Goal: Find contact information: Find contact information

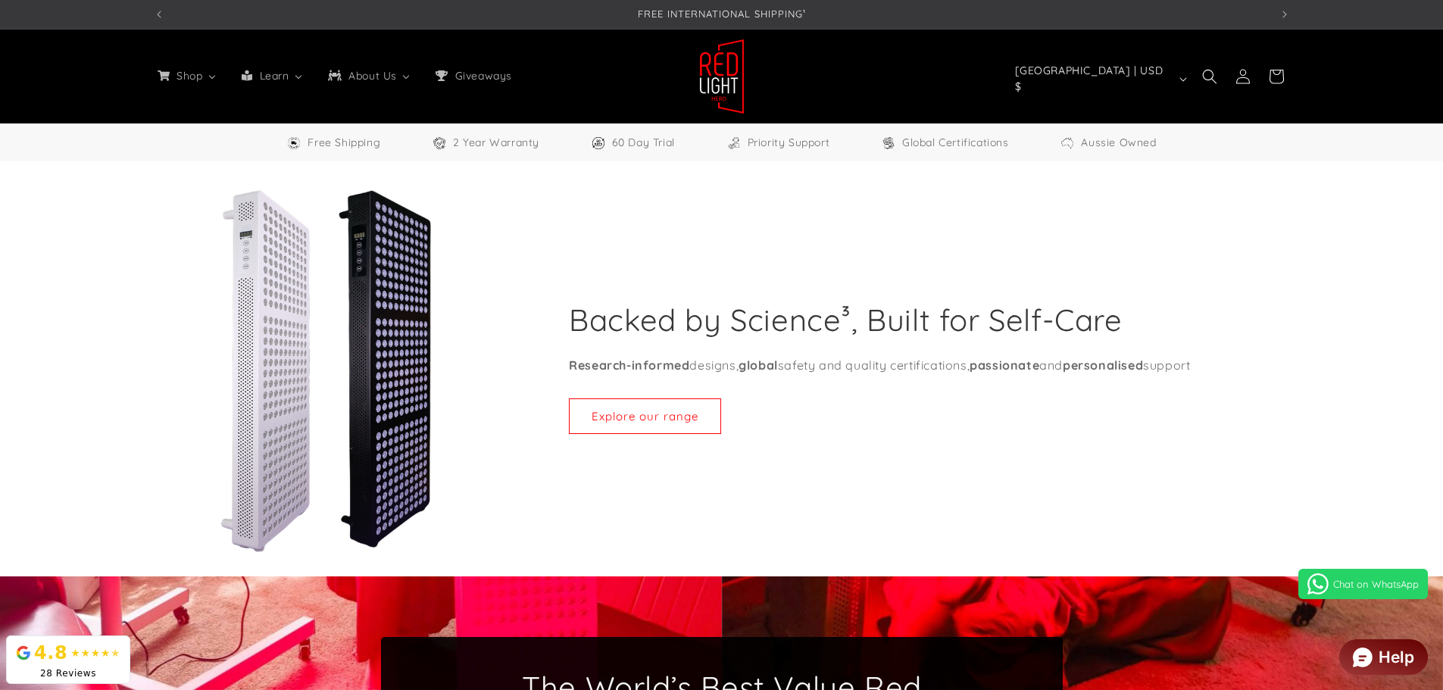
select select "*****"
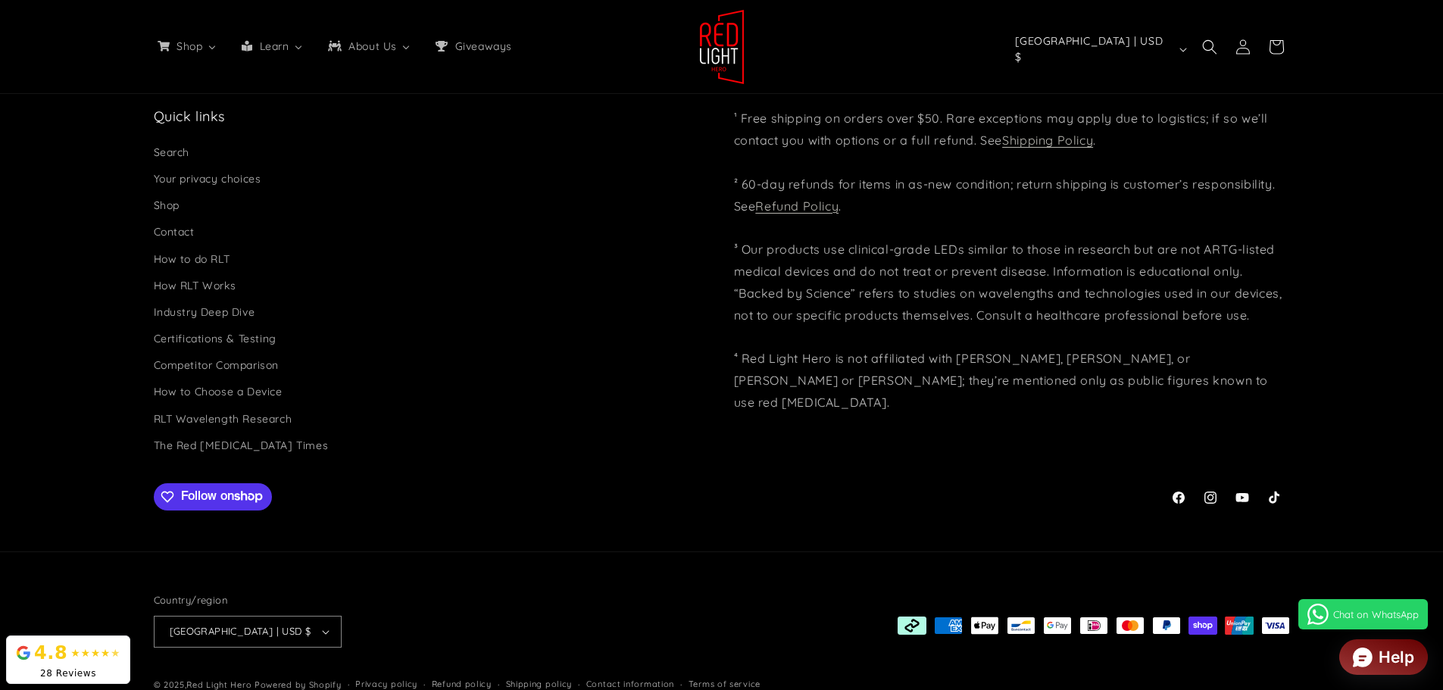
scroll to position [0, 3351]
click at [186, 219] on link "Contact" at bounding box center [174, 232] width 41 height 27
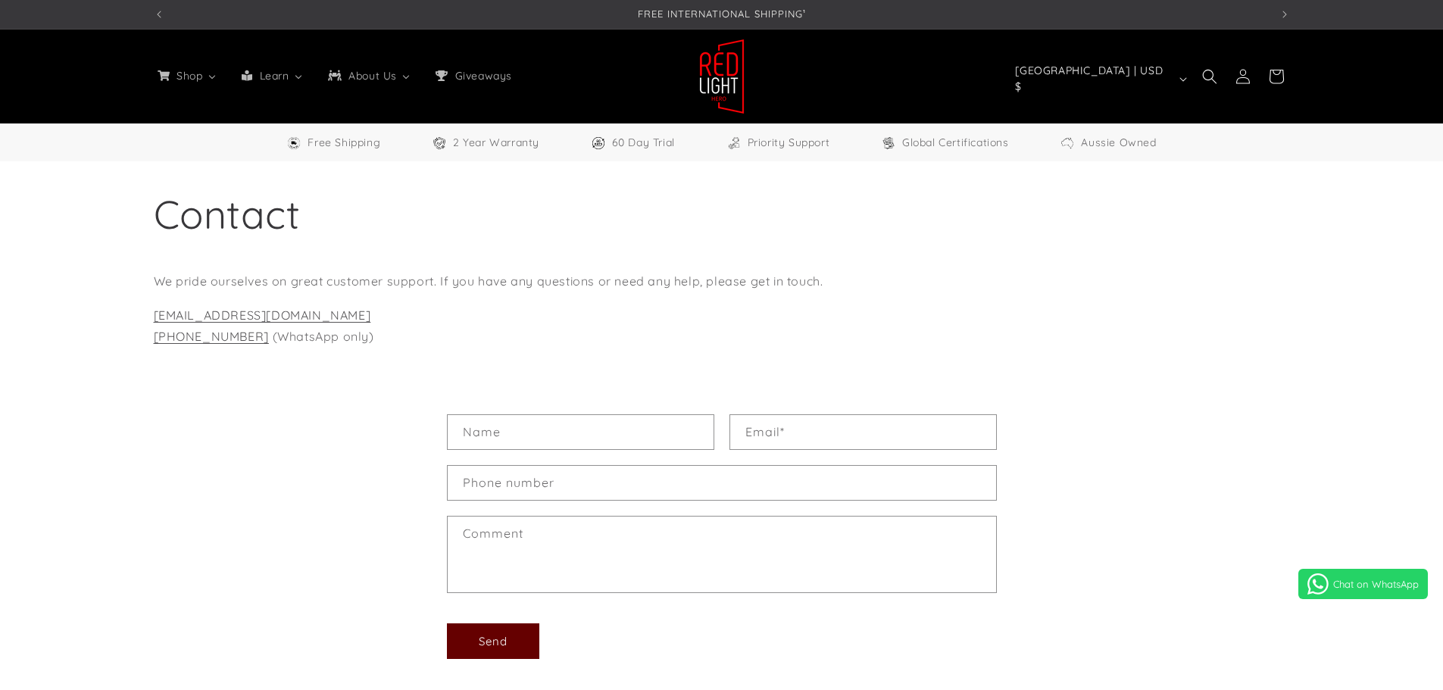
select select "*****"
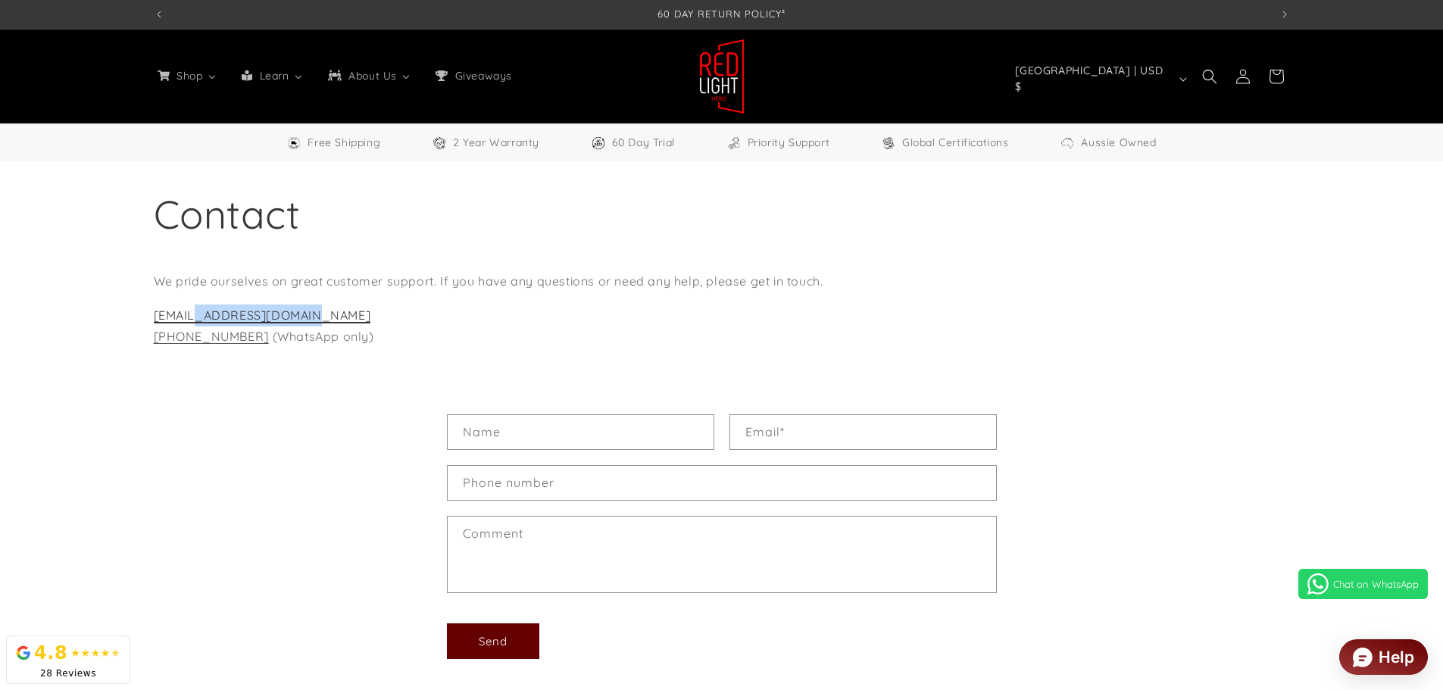
drag, startPoint x: 299, startPoint y: 315, endPoint x: 194, endPoint y: 314, distance: 105.3
click at [194, 314] on p "[EMAIL_ADDRESS][DOMAIN_NAME] [PHONE_NUMBER] (WhatsApp only)" at bounding box center [722, 327] width 1137 height 44
copy link "[DOMAIN_NAME]"
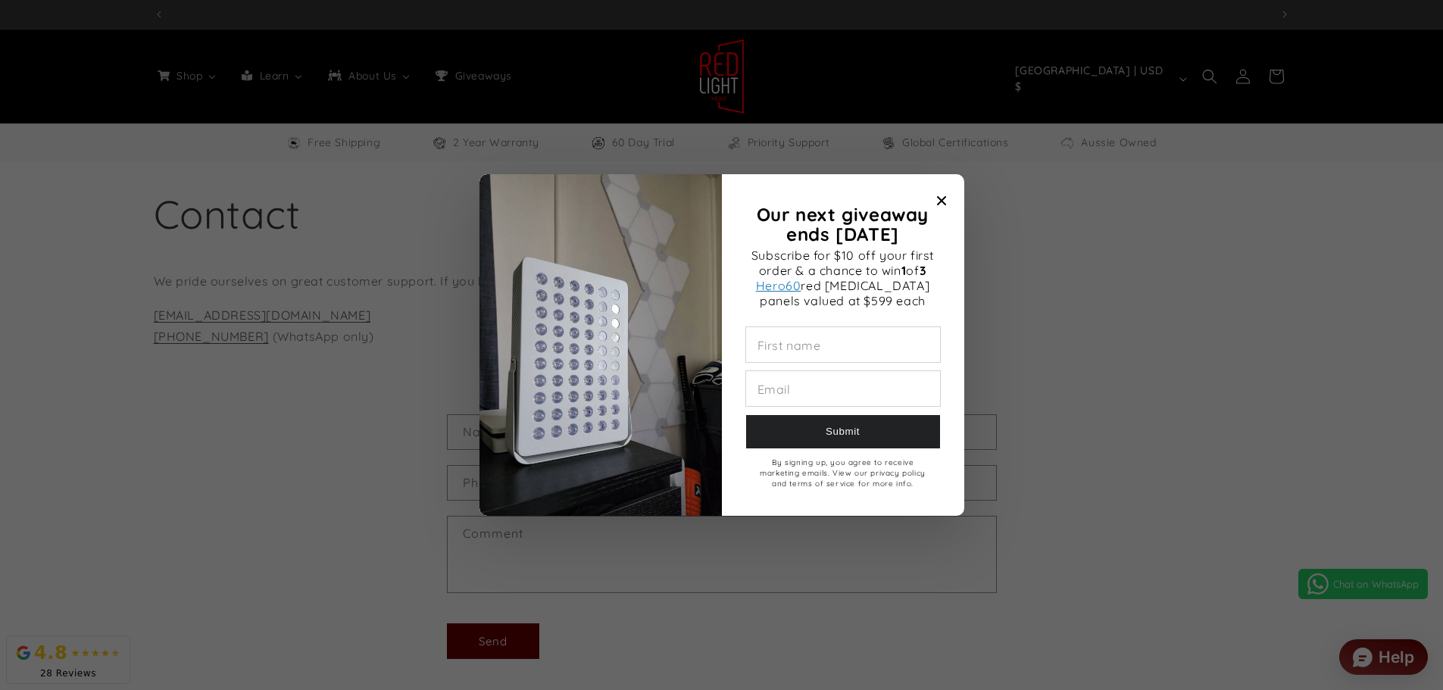
scroll to position [0, 0]
click at [937, 194] on span "Close modal" at bounding box center [941, 200] width 21 height 21
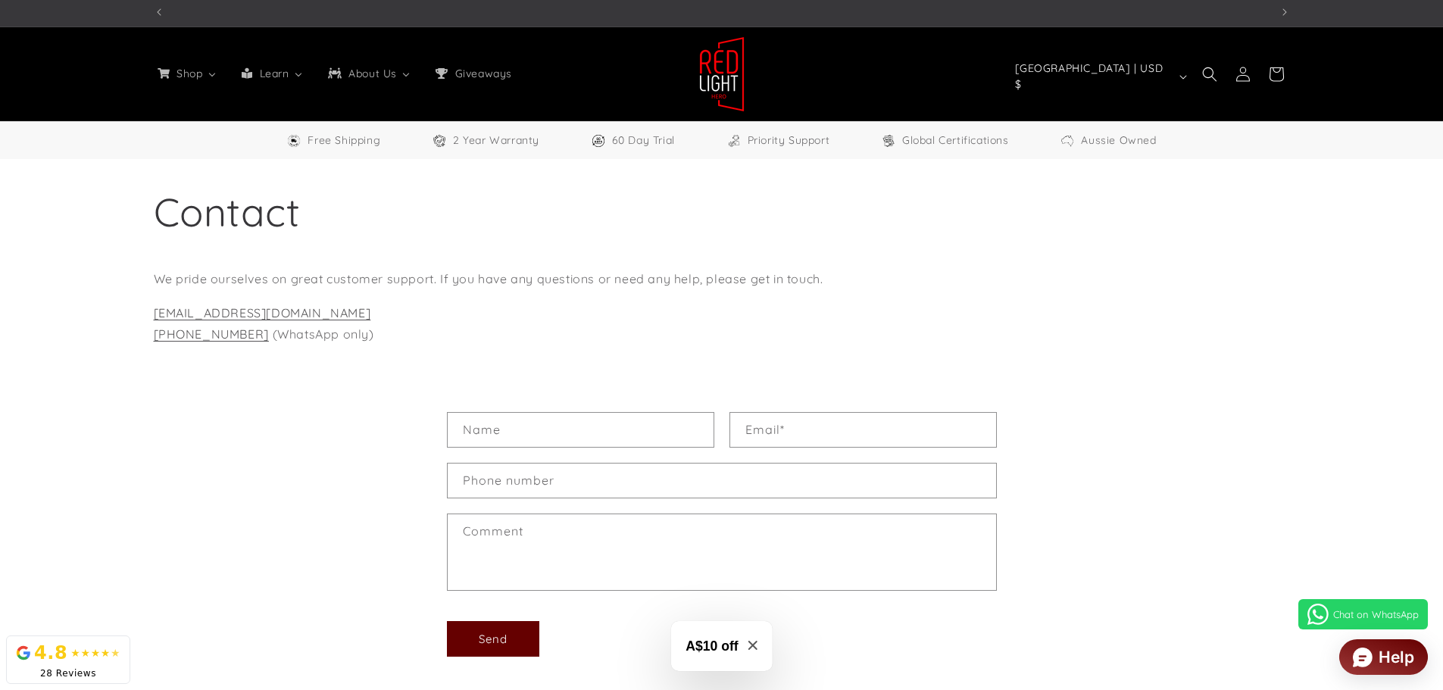
scroll to position [0, 1117]
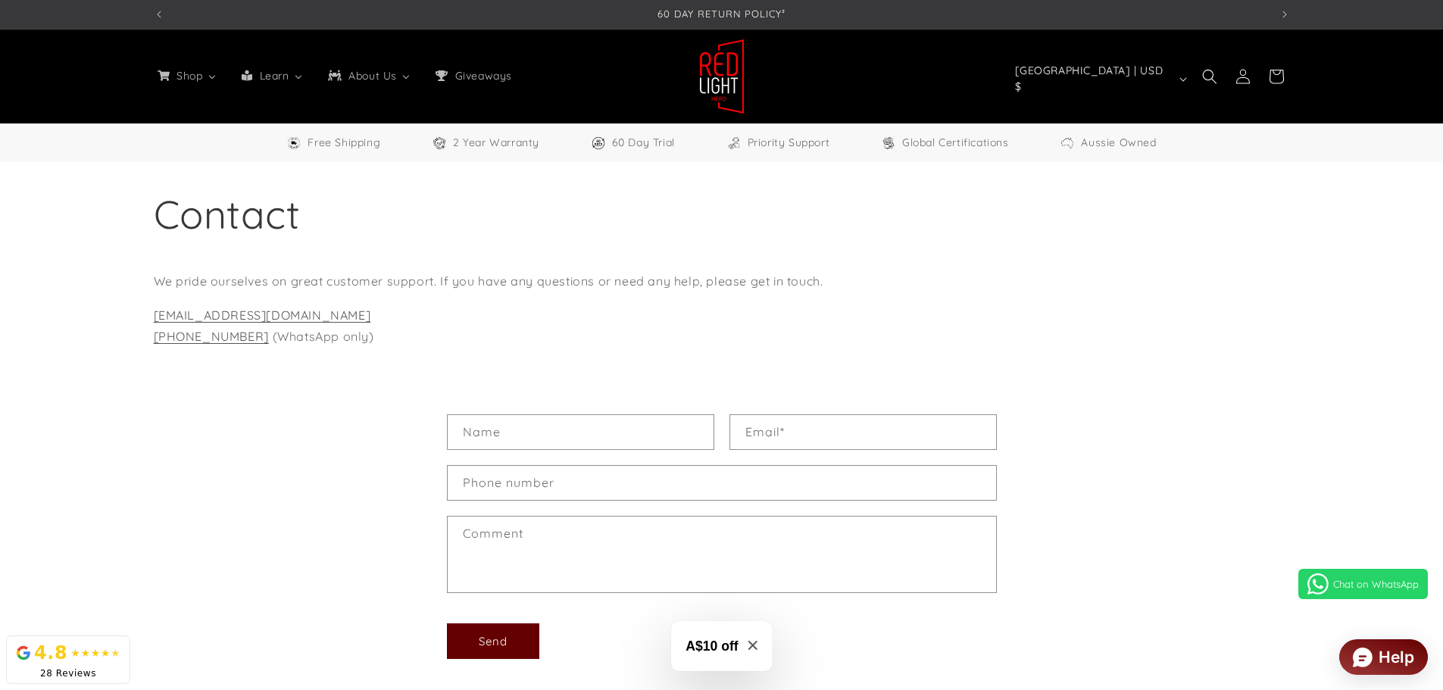
click at [1340, 577] on link "Chat on WhatsApp" at bounding box center [1364, 584] width 130 height 30
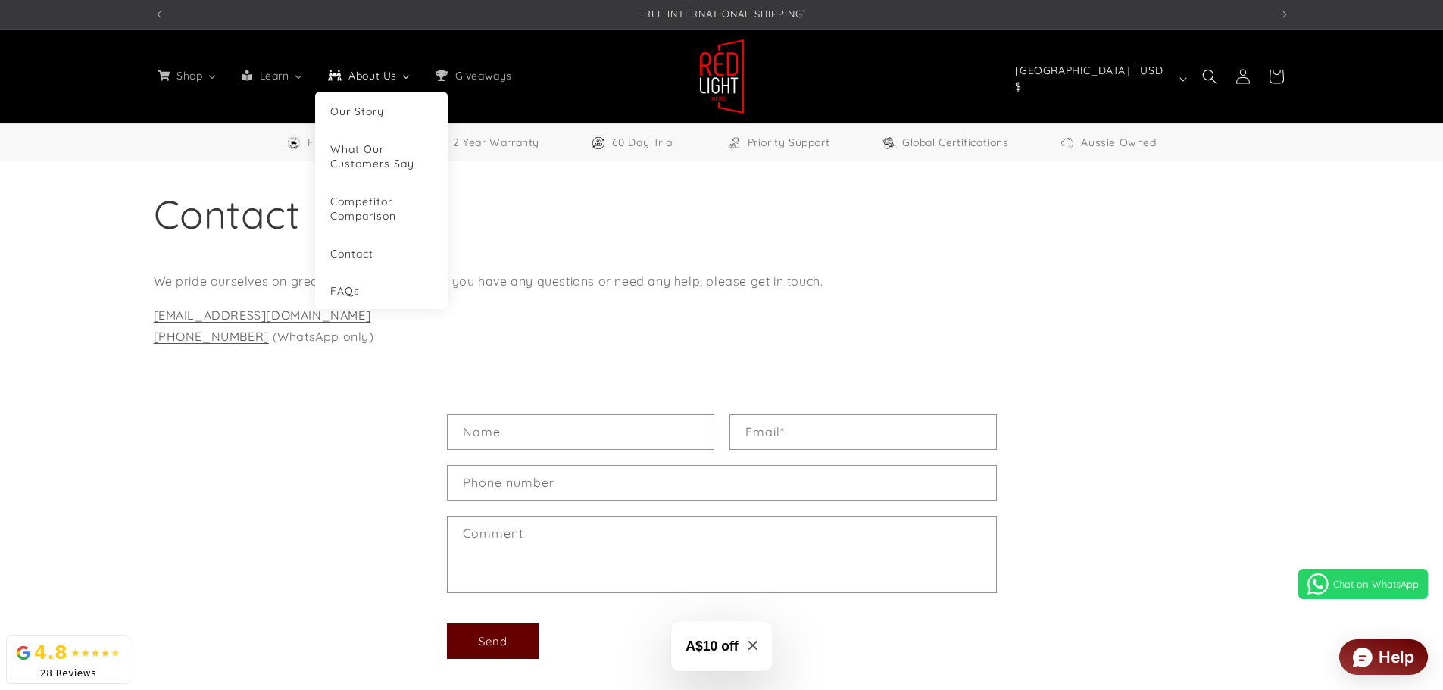
click at [380, 76] on span "About Us" at bounding box center [372, 76] width 53 height 14
click at [368, 106] on span "Our Story" at bounding box center [357, 112] width 54 height 14
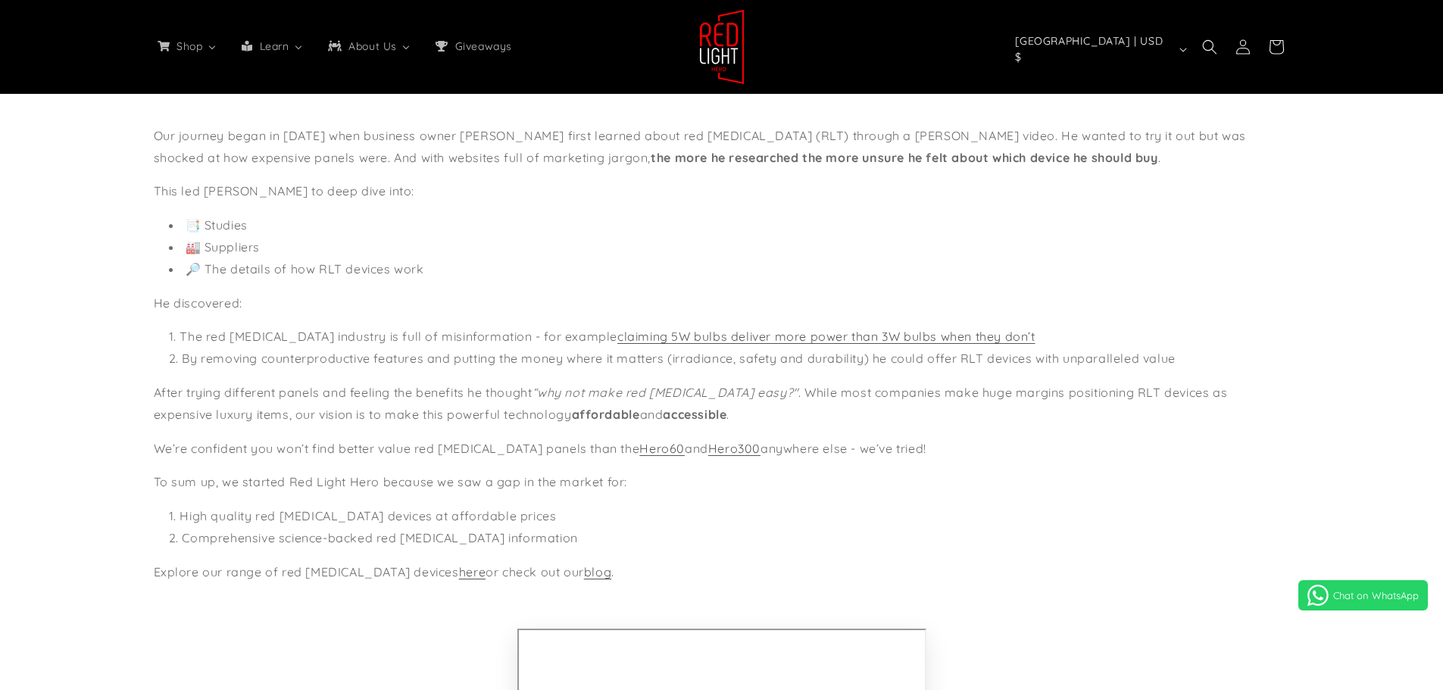
scroll to position [152, 0]
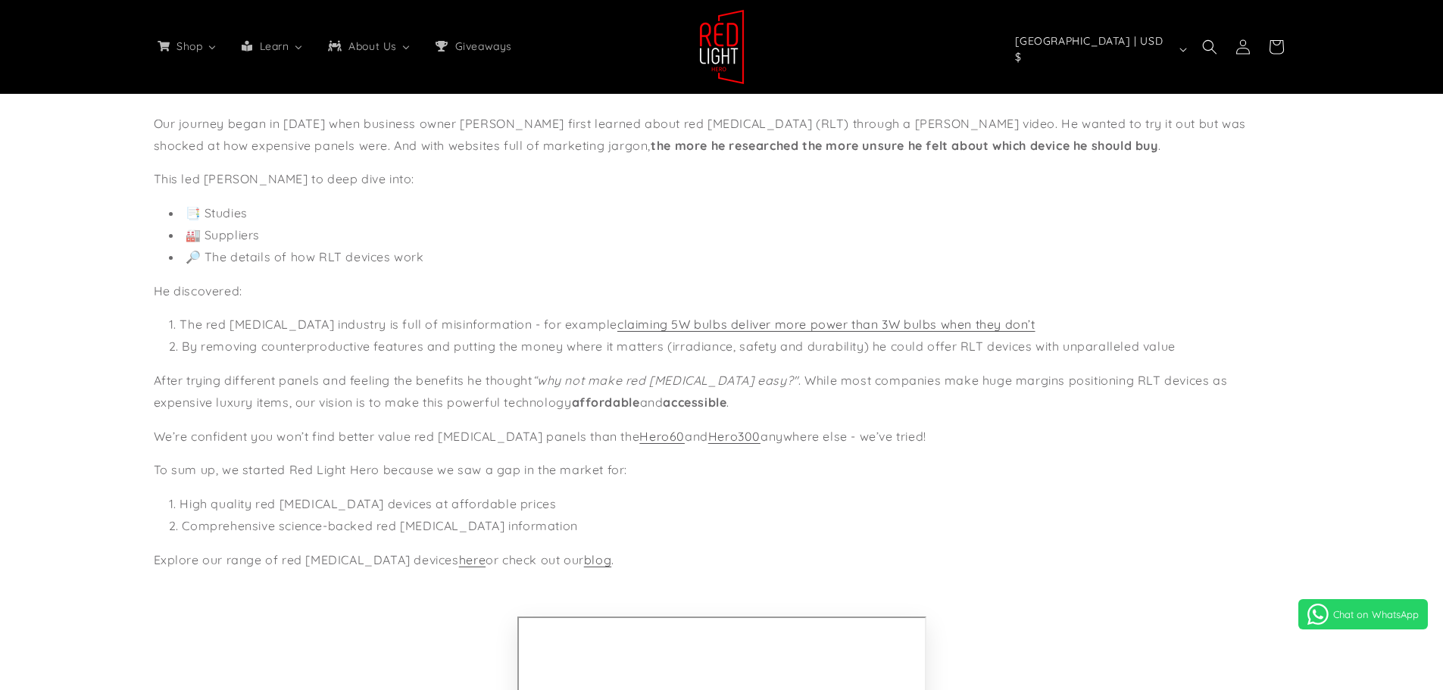
select select "*****"
click at [586, 259] on li "🔎 The details of how RLT devices work" at bounding box center [729, 257] width 1121 height 22
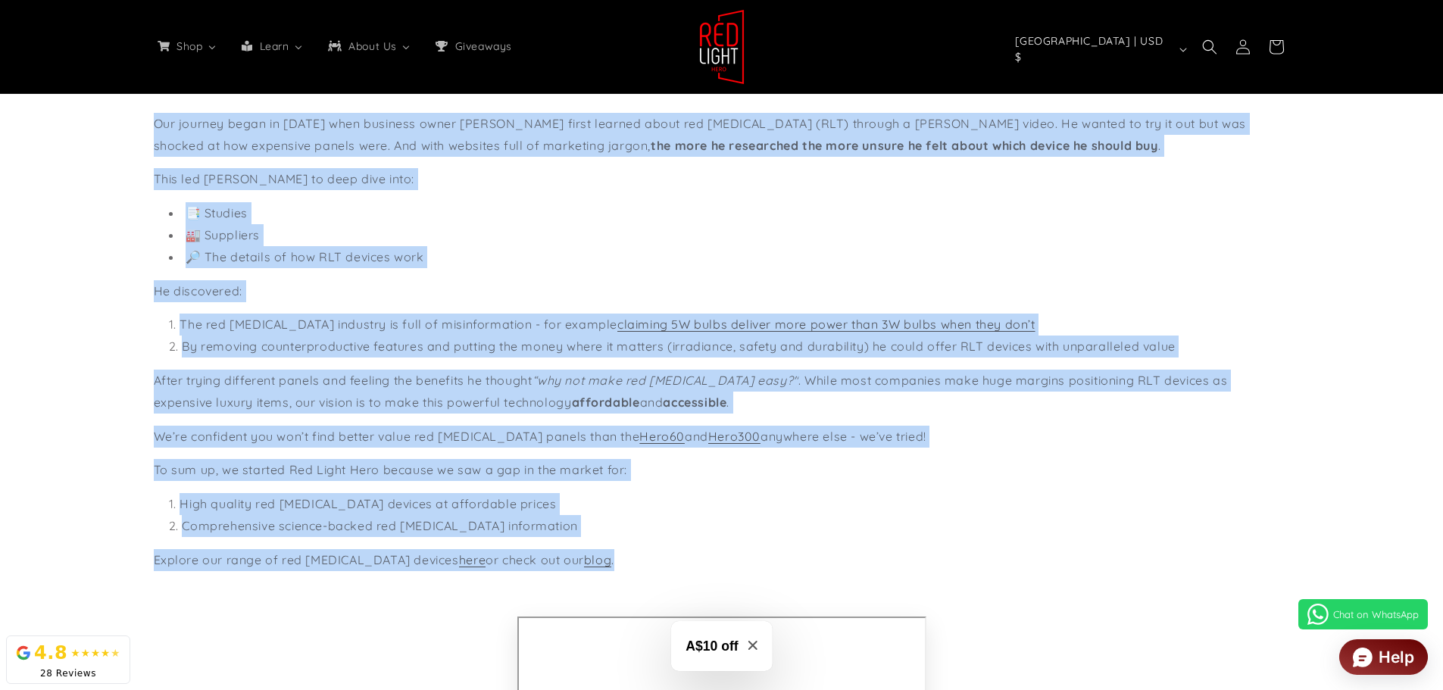
scroll to position [0, 1117]
drag, startPoint x: 608, startPoint y: 560, endPoint x: 70, endPoint y: 130, distance: 687.9
click at [70, 130] on section "Our Story Our journey began in 2023 when business owner Helmut Uhlmann first le…" at bounding box center [721, 559] width 1443 height 1099
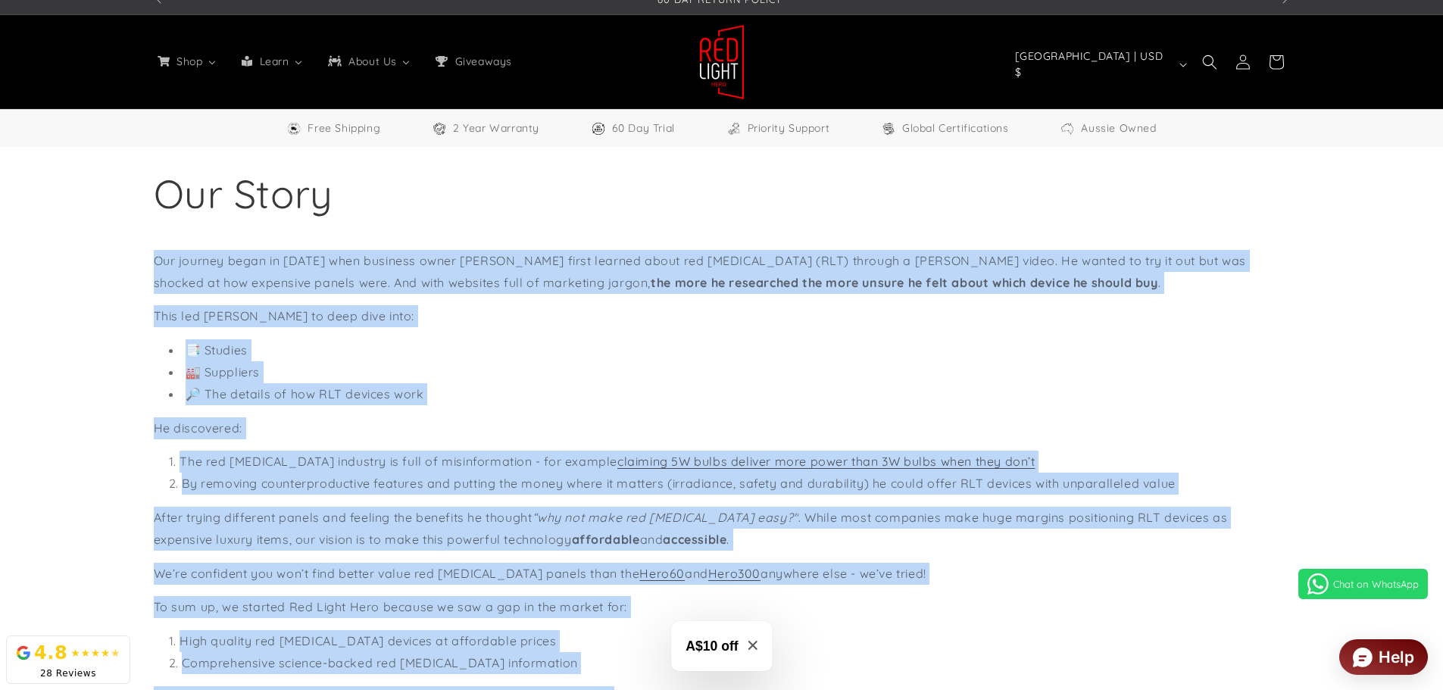
scroll to position [0, 0]
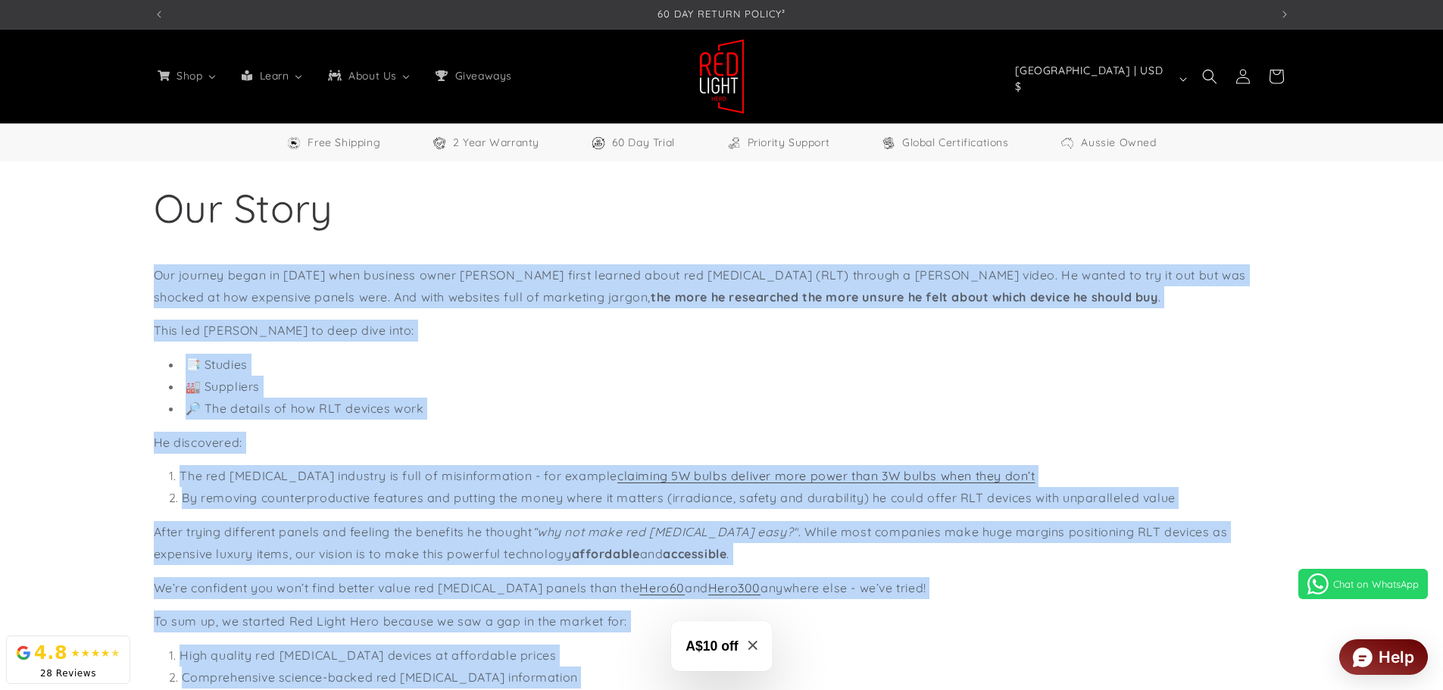
copy div "Our journey began in 2023 when business owner Helmut Uhlmann first learned abou…"
click at [655, 405] on li "🔎 The details of how RLT devices work" at bounding box center [729, 409] width 1121 height 22
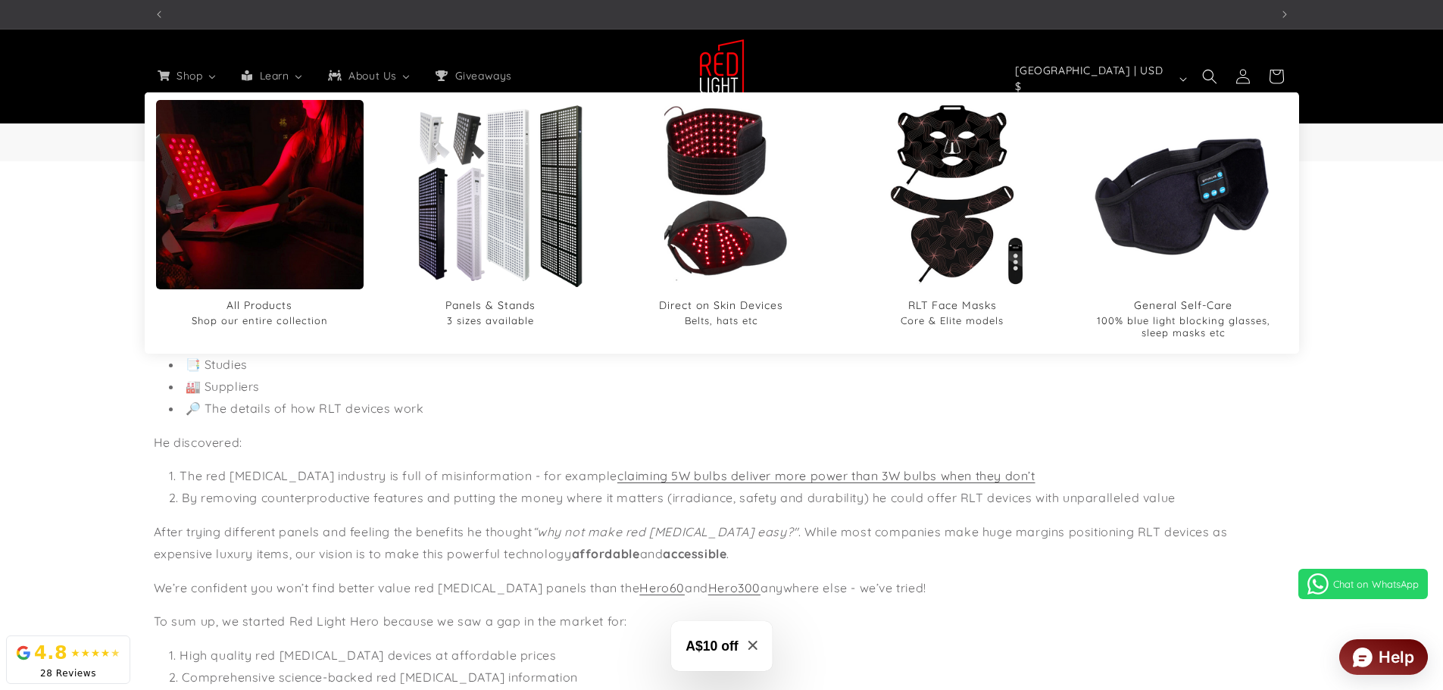
scroll to position [0, 1117]
click at [267, 302] on span "All Products" at bounding box center [260, 306] width 66 height 14
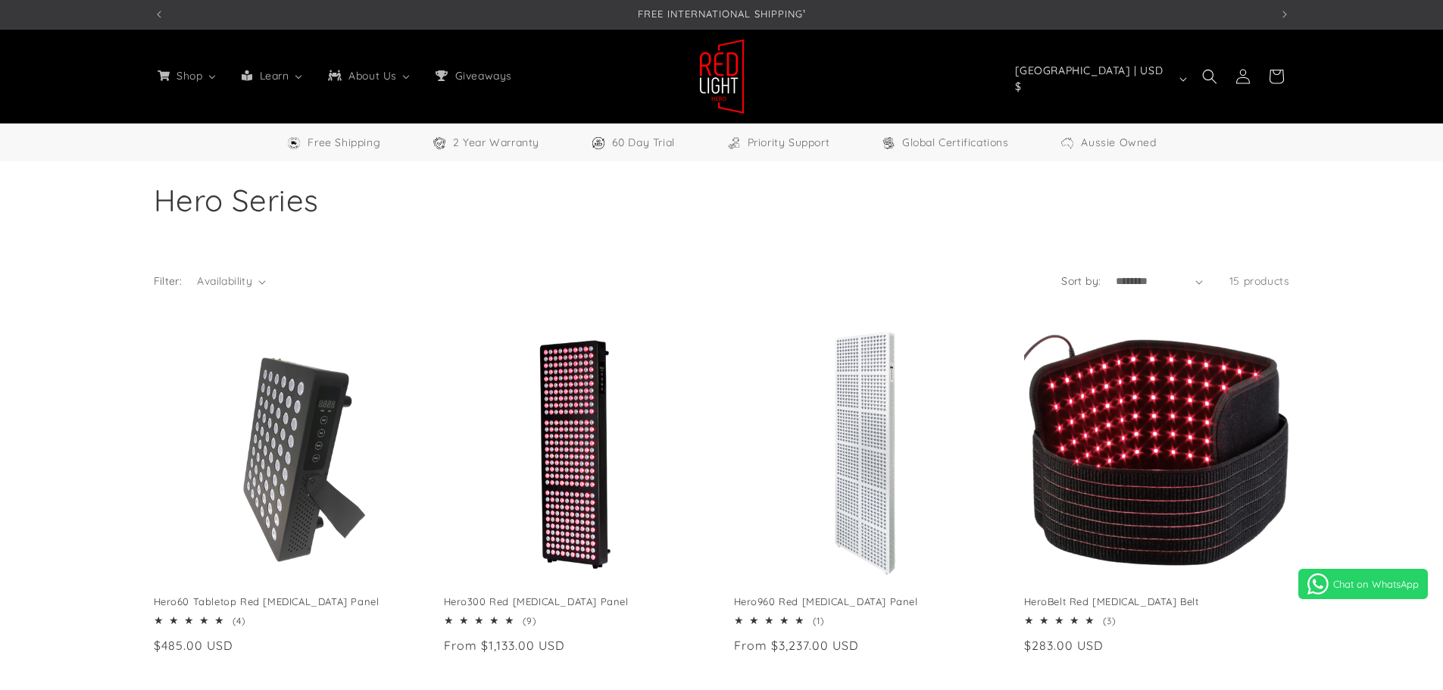
select select "*****"
